Goal: Information Seeking & Learning: Learn about a topic

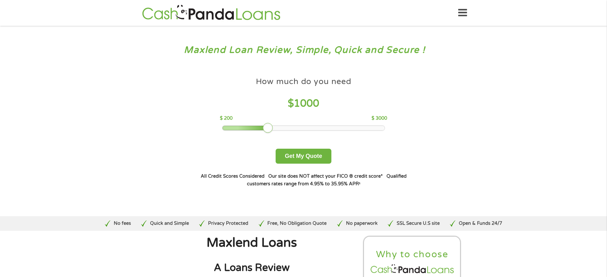
scroll to position [1732, 0]
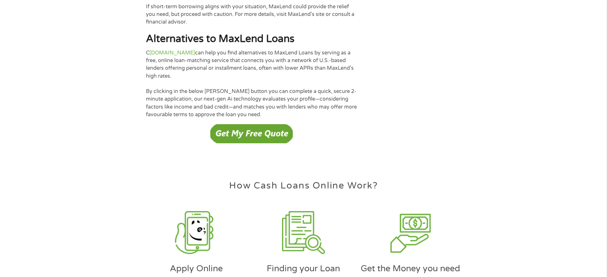
scroll to position [1732, 0]
